Goal: Task Accomplishment & Management: Manage account settings

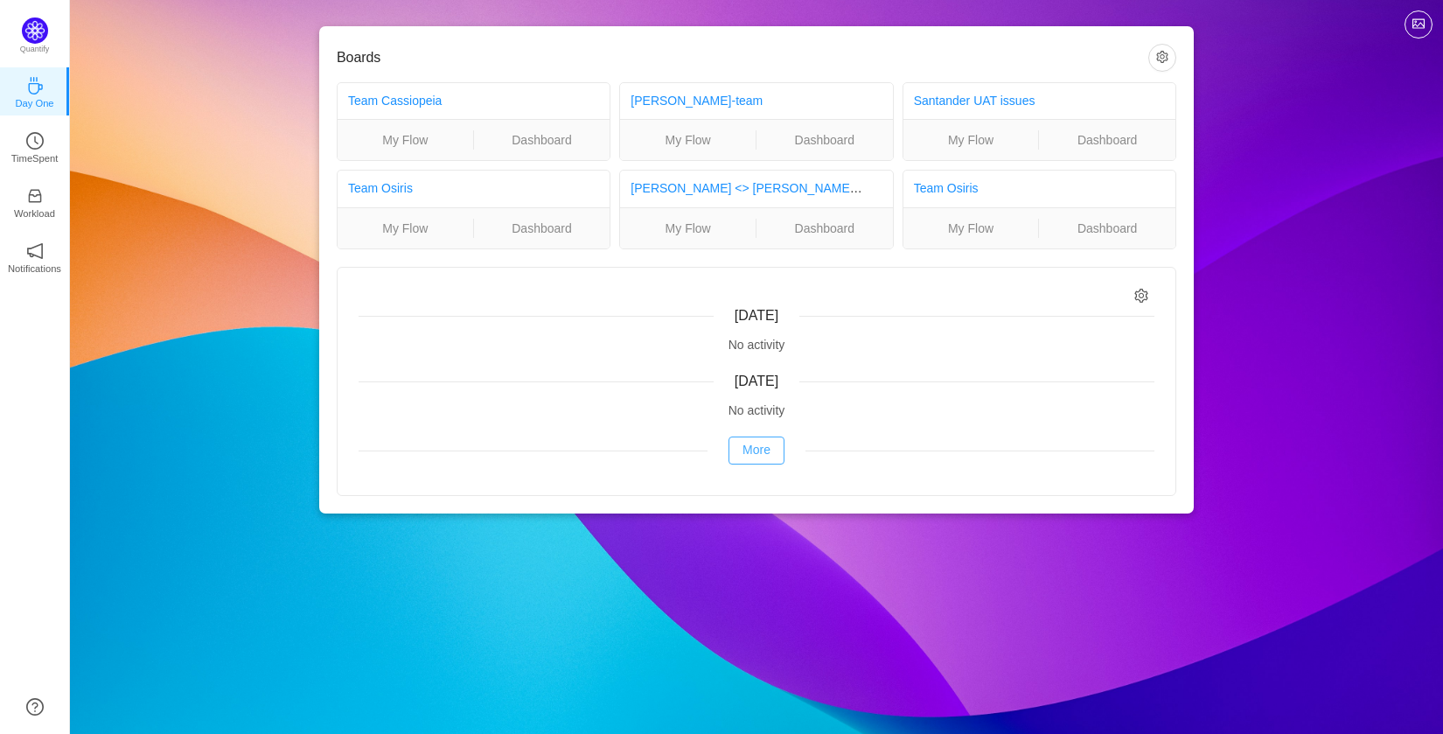
click at [758, 443] on button "More" at bounding box center [756, 450] width 56 height 28
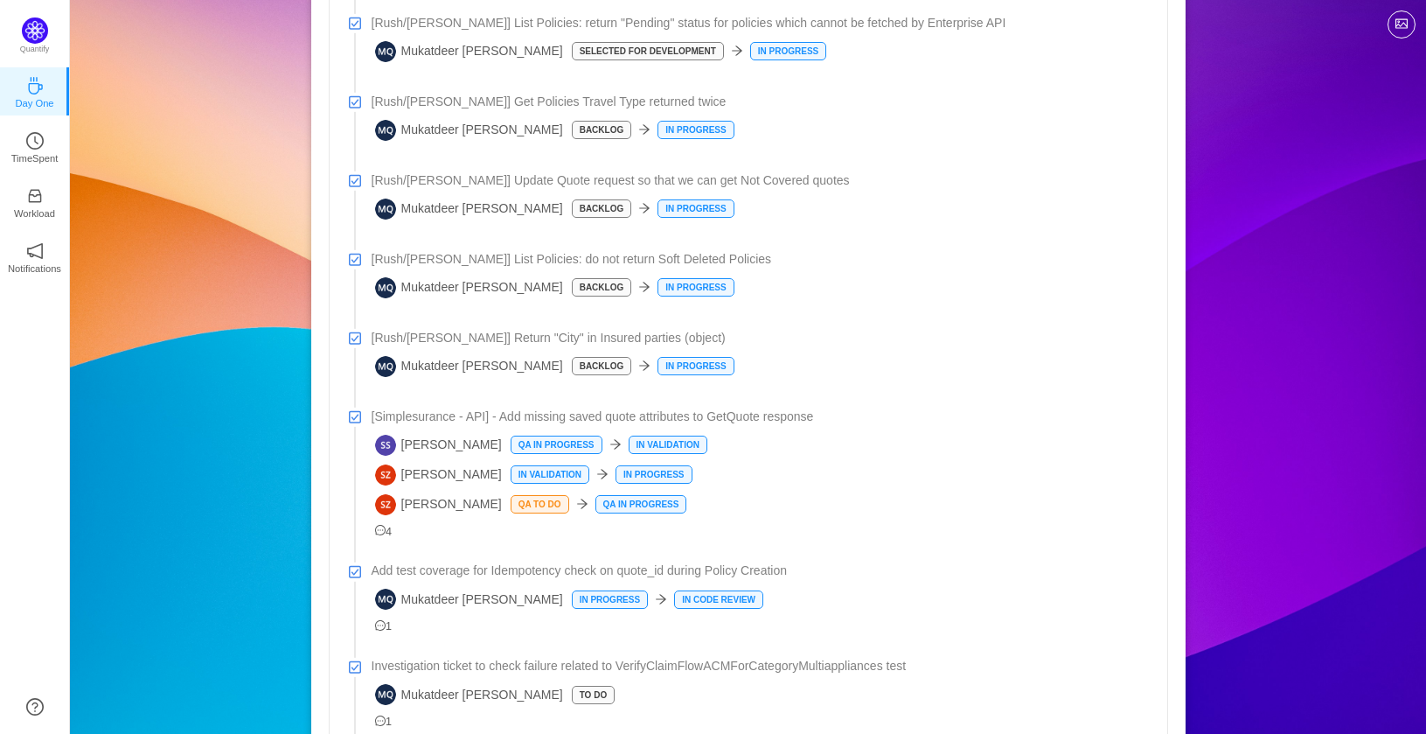
scroll to position [594, 0]
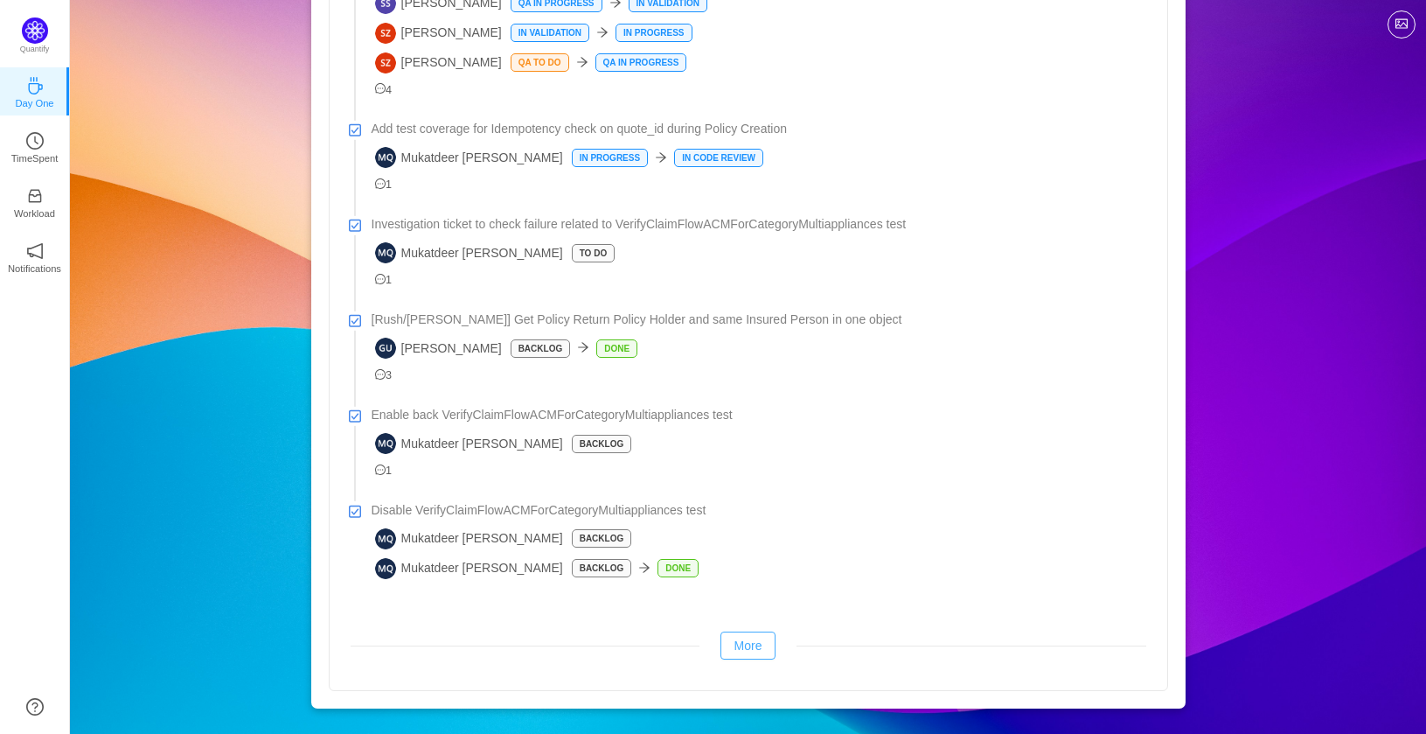
click at [753, 652] on button "More" at bounding box center [749, 645] width 56 height 28
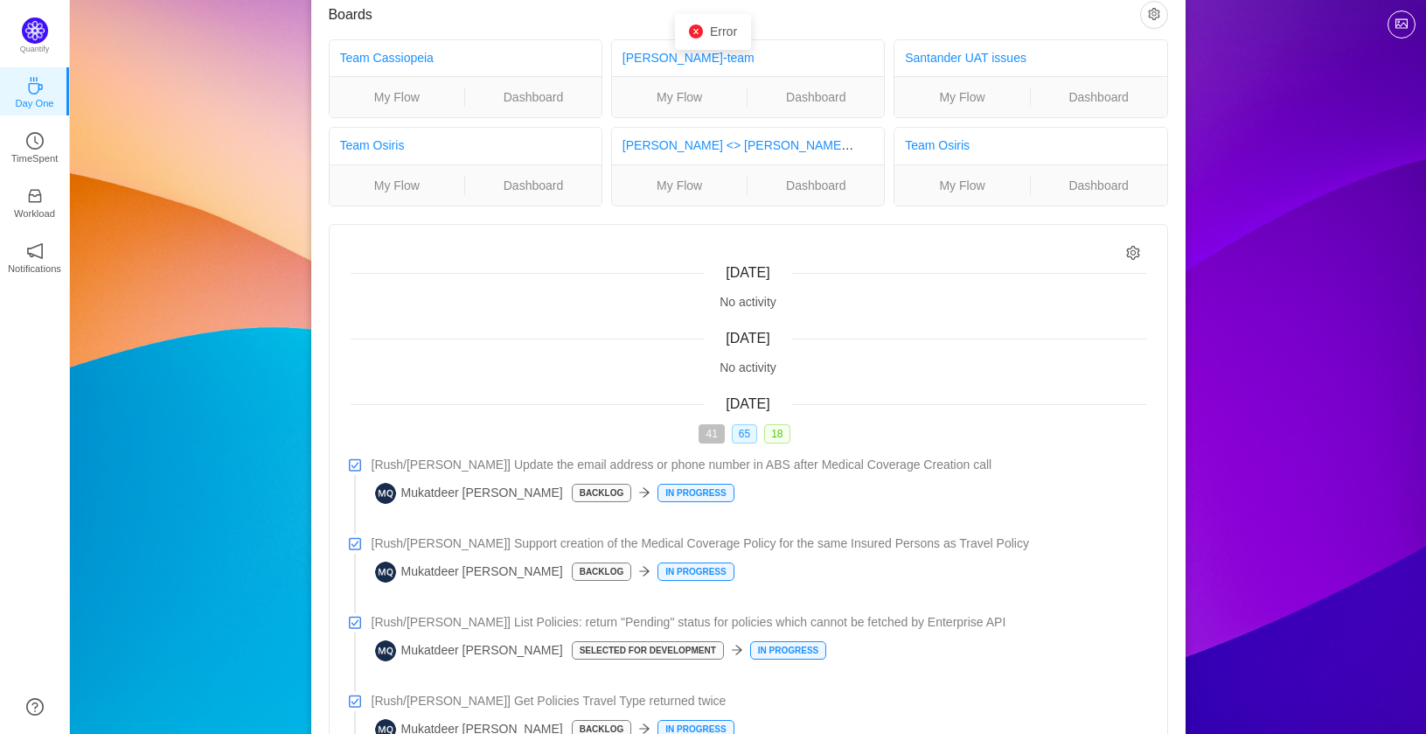
scroll to position [0, 0]
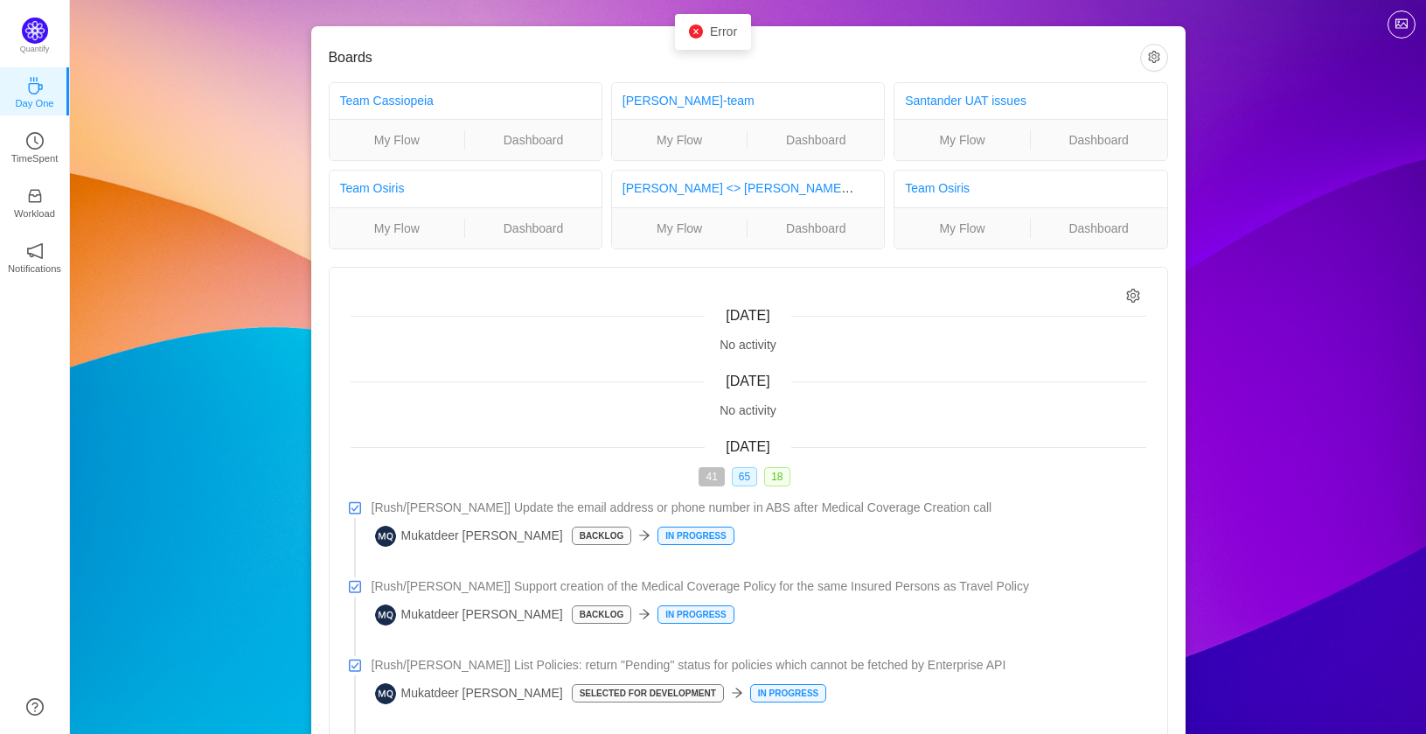
click at [1138, 298] on icon "icon: setting" at bounding box center [1133, 296] width 15 height 15
click at [29, 163] on p "TimeSpent" at bounding box center [34, 158] width 47 height 16
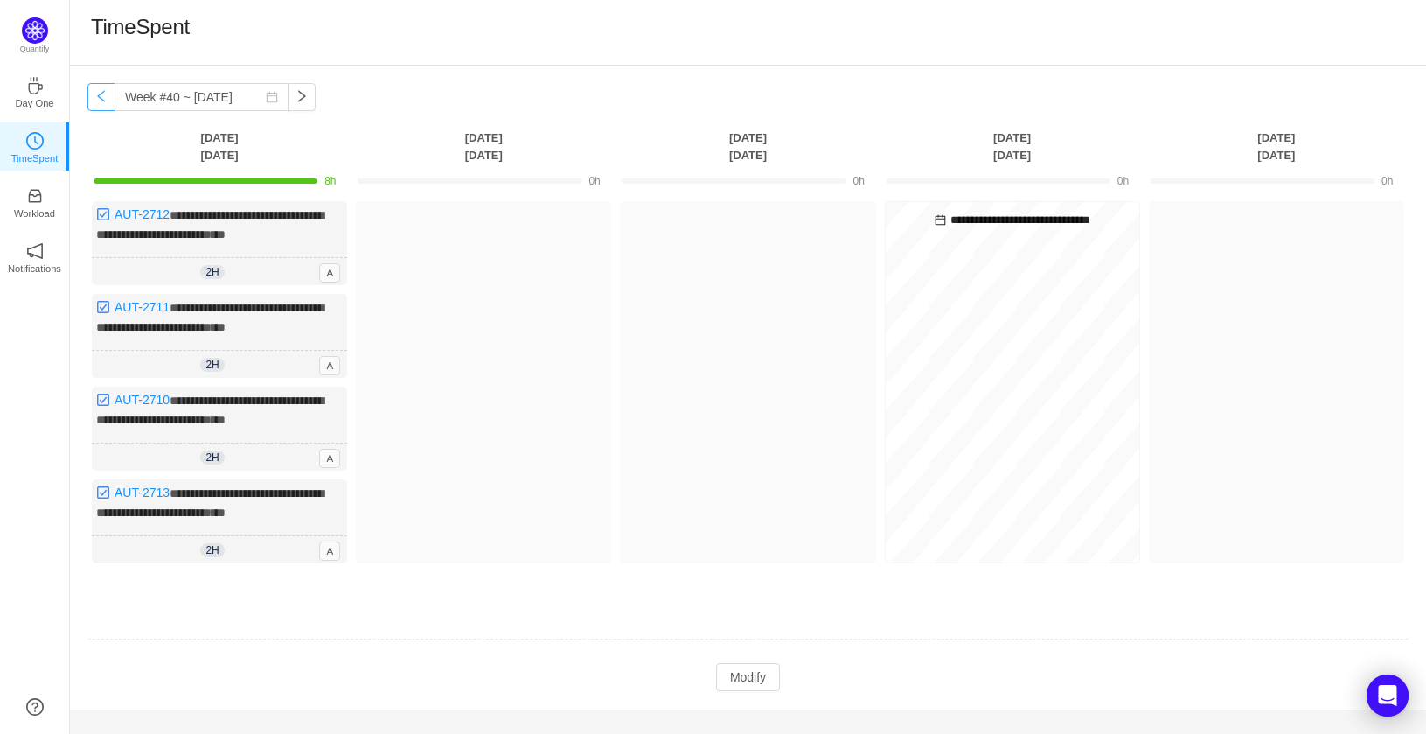
click at [95, 96] on button "button" at bounding box center [101, 97] width 28 height 28
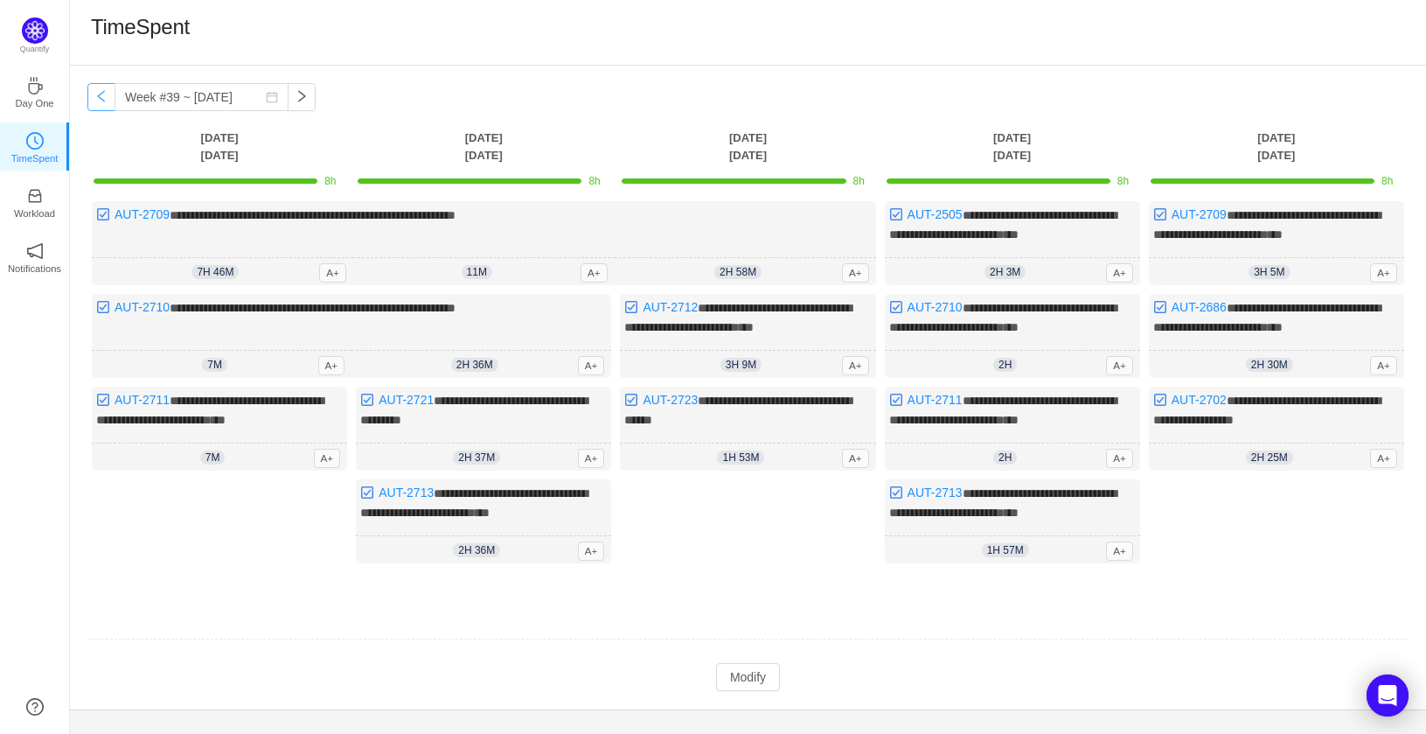
click at [101, 99] on button "button" at bounding box center [101, 97] width 28 height 28
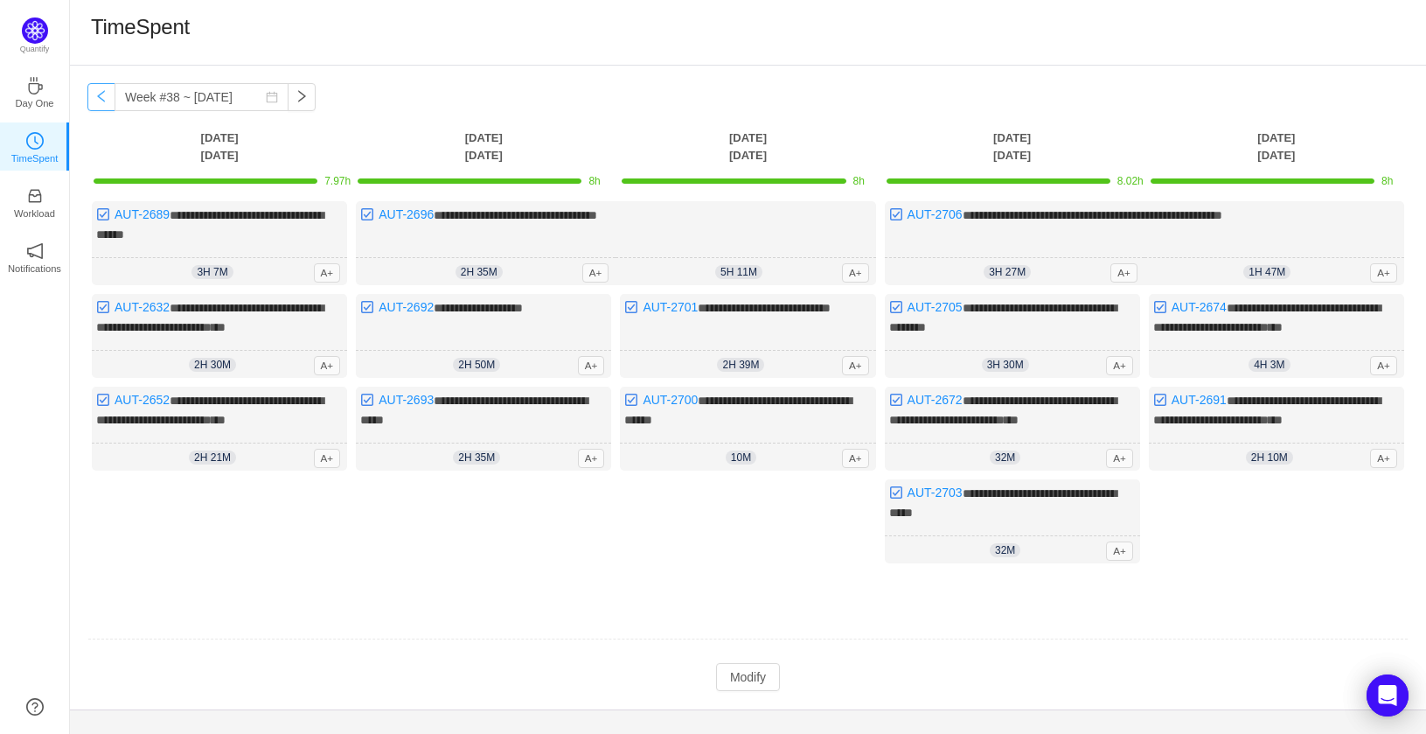
click at [101, 99] on button "button" at bounding box center [101, 97] width 28 height 28
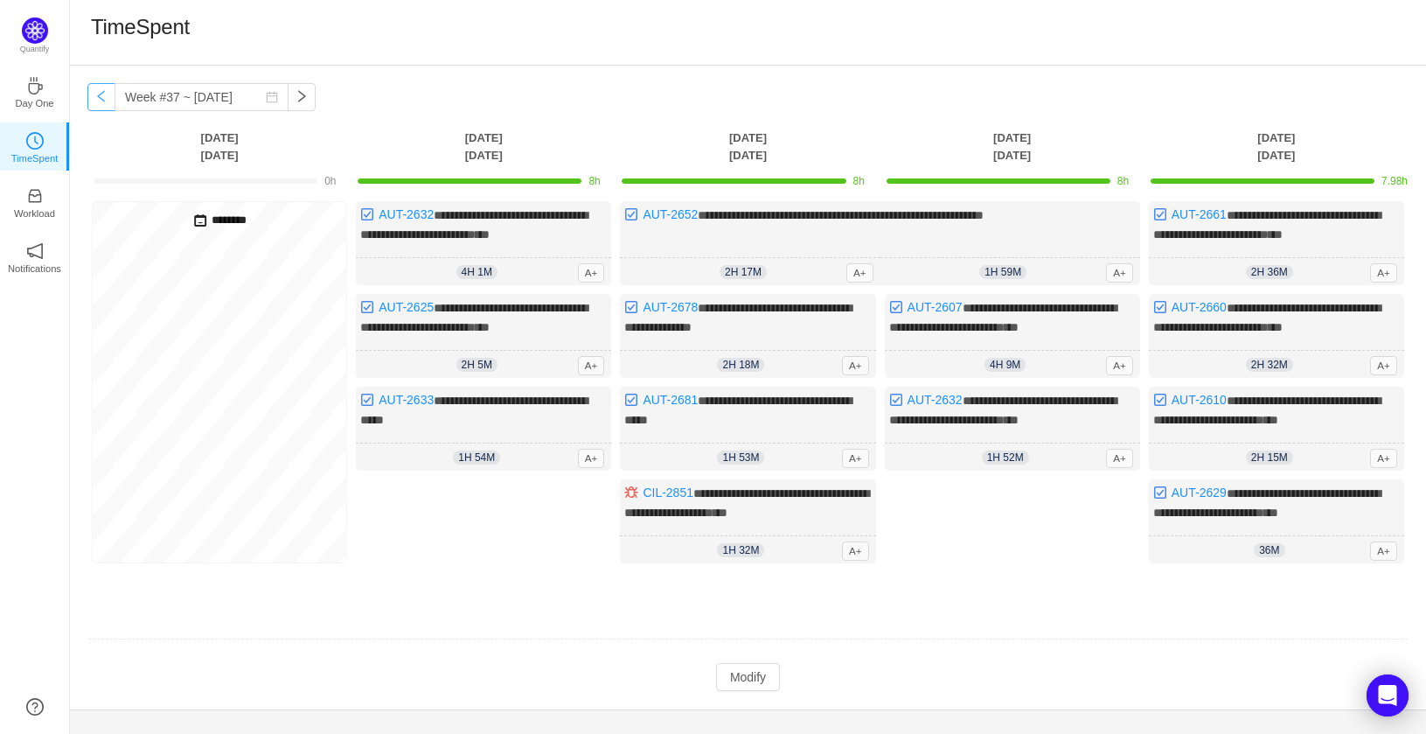
click at [101, 99] on button "button" at bounding box center [101, 97] width 28 height 28
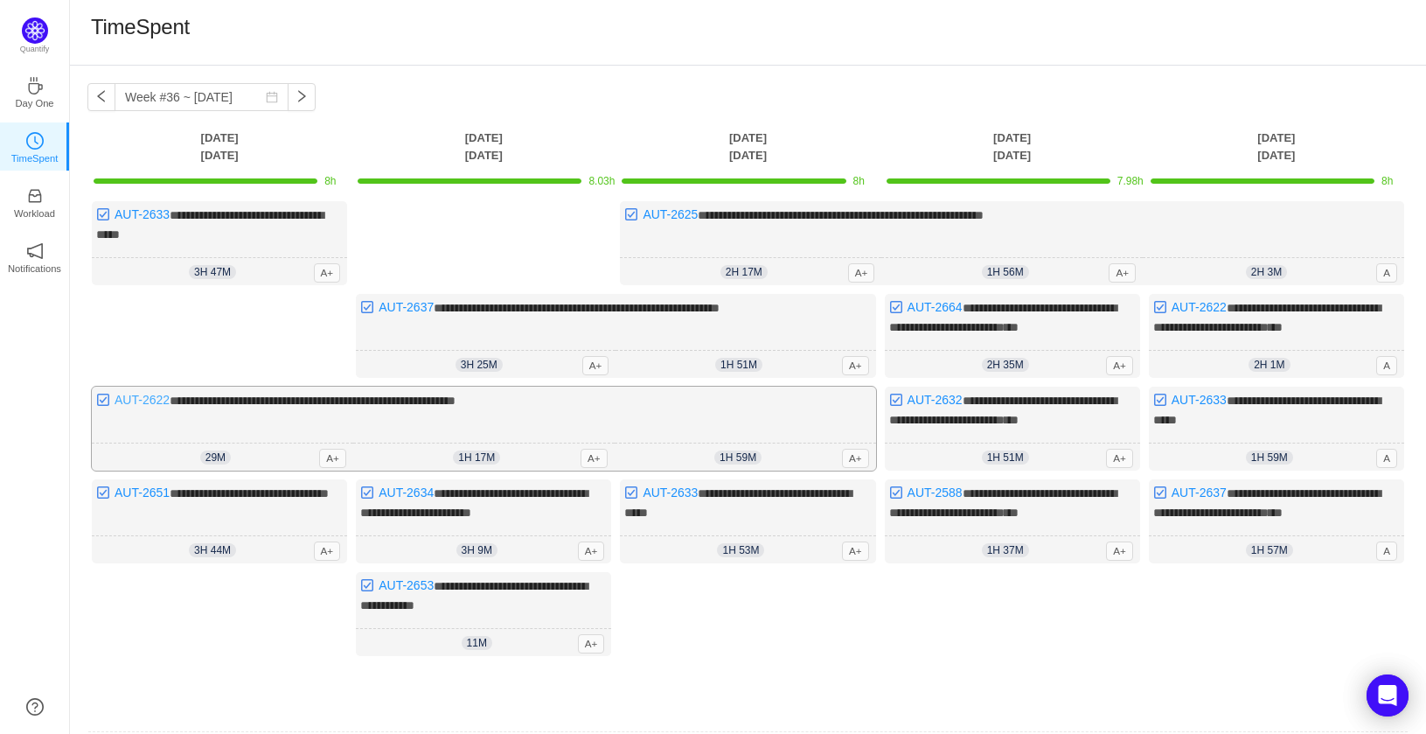
click at [158, 400] on link "AUT-2622" at bounding box center [142, 400] width 55 height 14
click at [144, 402] on link "AUT-2622" at bounding box center [142, 400] width 55 height 14
click at [148, 397] on link "AUT-2622" at bounding box center [142, 400] width 55 height 14
click at [685, 216] on link "AUT-2625" at bounding box center [670, 214] width 55 height 14
click at [927, 394] on link "AUT-2632" at bounding box center [935, 400] width 55 height 14
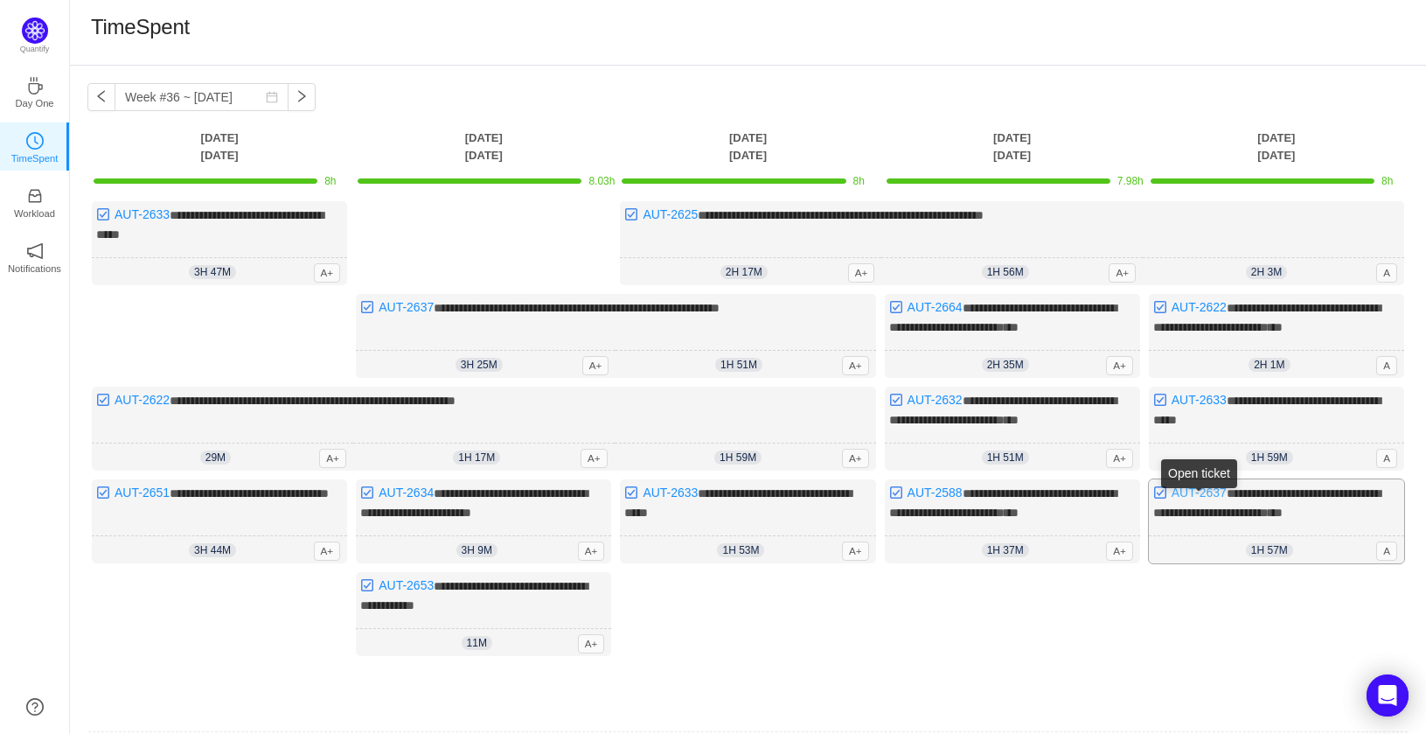
click at [1186, 499] on link "AUT-2637" at bounding box center [1199, 492] width 55 height 14
click at [289, 101] on button "button" at bounding box center [302, 97] width 28 height 28
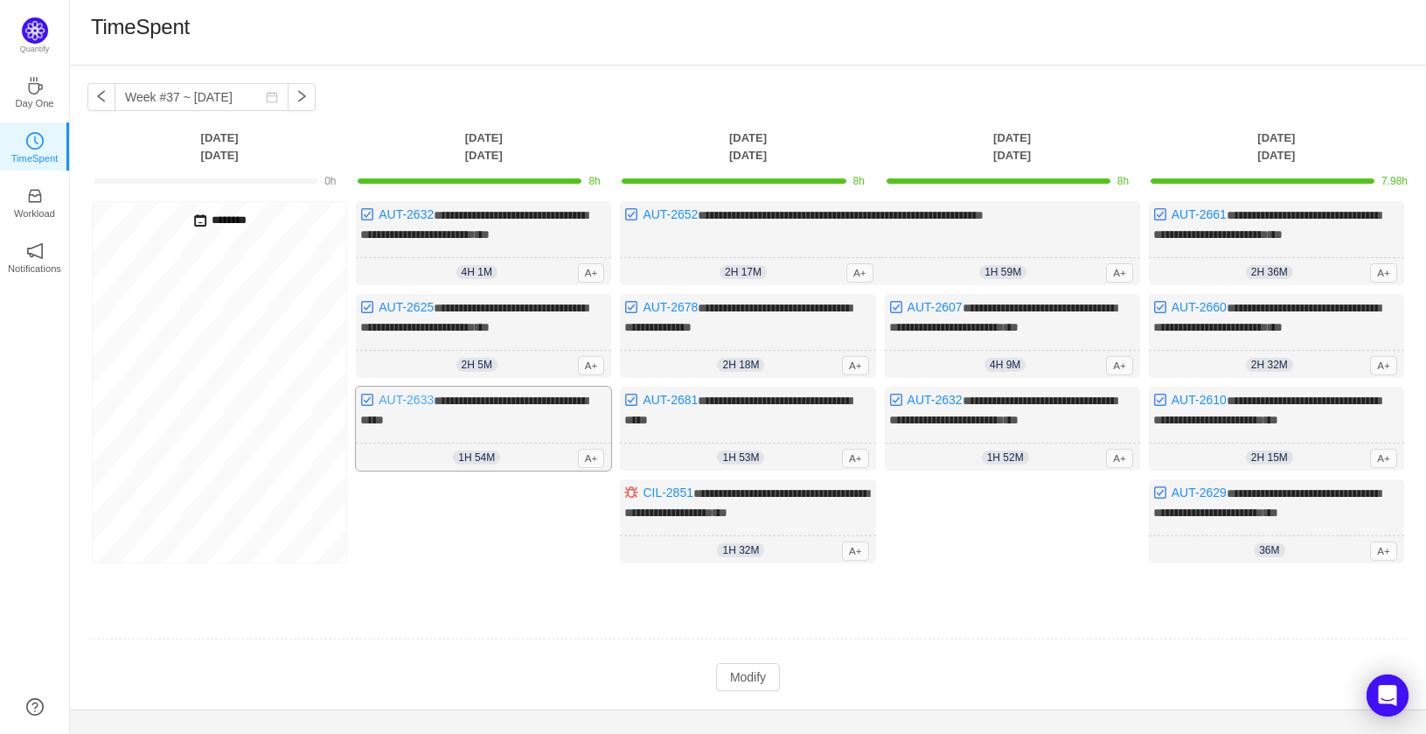
click at [404, 407] on link "AUT-2633" at bounding box center [406, 400] width 55 height 14
click at [667, 208] on link "AUT-2652" at bounding box center [670, 214] width 55 height 14
click at [674, 213] on link "AUT-2652" at bounding box center [670, 214] width 55 height 14
click at [288, 104] on button "button" at bounding box center [302, 97] width 28 height 28
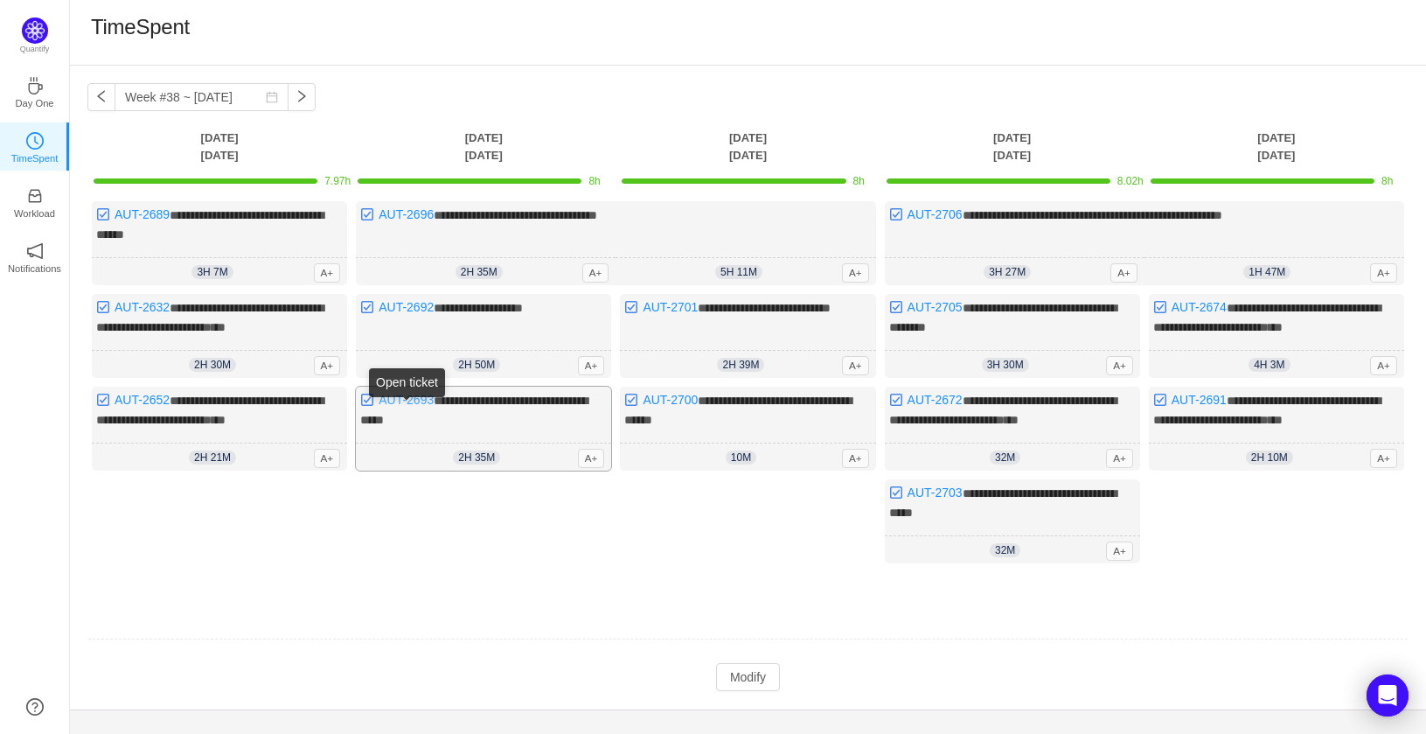
click at [416, 407] on link "AUT-2693" at bounding box center [406, 400] width 55 height 14
click at [288, 96] on button "button" at bounding box center [302, 97] width 28 height 28
type input "Week #39 ~ [DATE]"
